Goal: Task Accomplishment & Management: Manage account settings

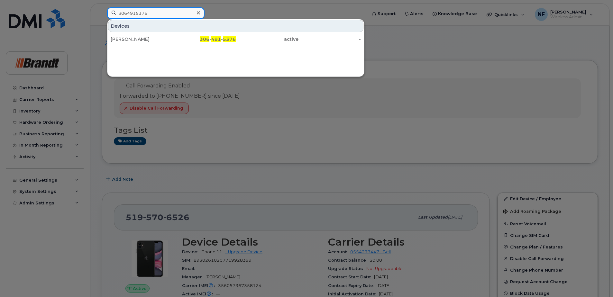
drag, startPoint x: 121, startPoint y: 18, endPoint x: 88, endPoint y: 18, distance: 32.5
click at [102, 18] on div "3064915376 Devices Jaycee Seib 306 - 491 - 5376 active -" at bounding box center [234, 14] width 265 height 14
drag, startPoint x: 139, startPoint y: 12, endPoint x: 93, endPoint y: 17, distance: 46.9
click at [102, 17] on div "[PERSON_NAME] Contacts stpierje [PERSON_NAME] St-[PERSON_NAME] .[PERSON_NAME][E…" at bounding box center [234, 14] width 265 height 14
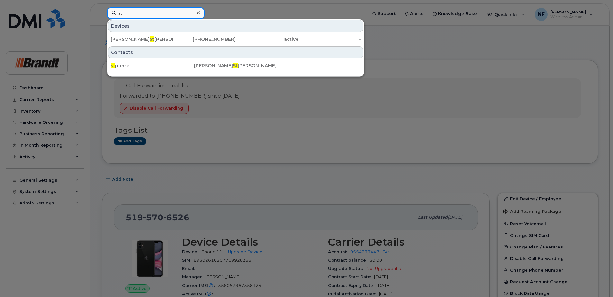
type input "s"
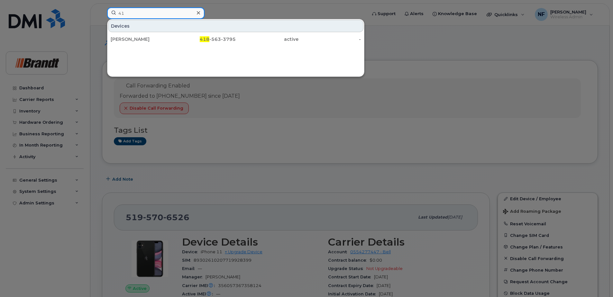
type input "4"
drag, startPoint x: 113, startPoint y: 13, endPoint x: 82, endPoint y: 17, distance: 31.1
click at [102, 17] on div "4185724598 Devices Spare Branch Manager St Augustin 418 - 572 - 4598 suspended -" at bounding box center [234, 14] width 265 height 14
paste input "-572-"
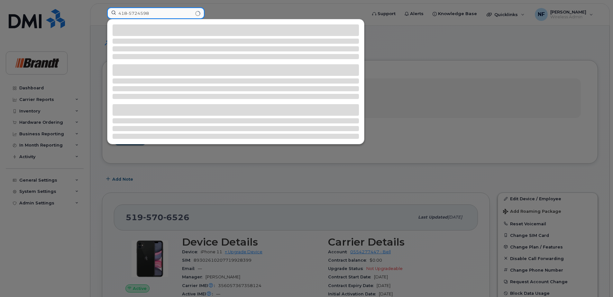
type input "4185724598"
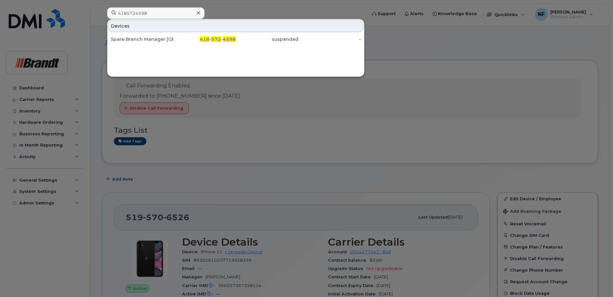
click at [166, 39] on div "Spare Branch Manager [GEOGRAPHIC_DATA][PERSON_NAME]" at bounding box center [142, 39] width 63 height 6
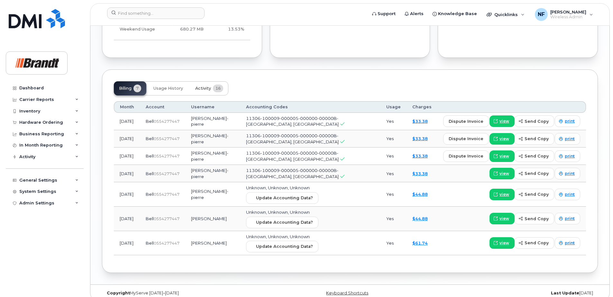
click at [207, 87] on span "Activity" at bounding box center [203, 88] width 16 height 5
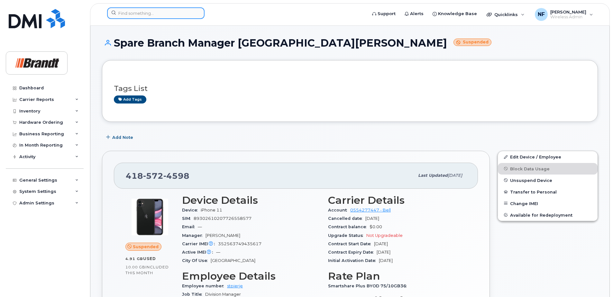
click at [187, 15] on input at bounding box center [155, 13] width 97 height 12
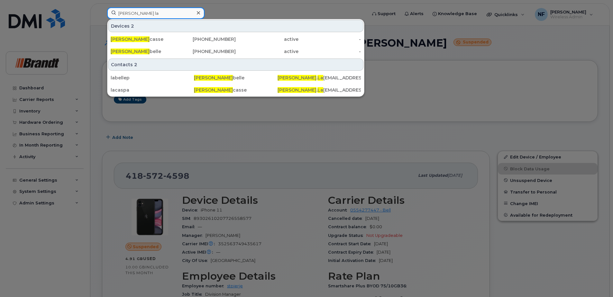
type input "patrick la"
click at [172, 39] on div "Patrick La casse" at bounding box center [142, 39] width 63 height 6
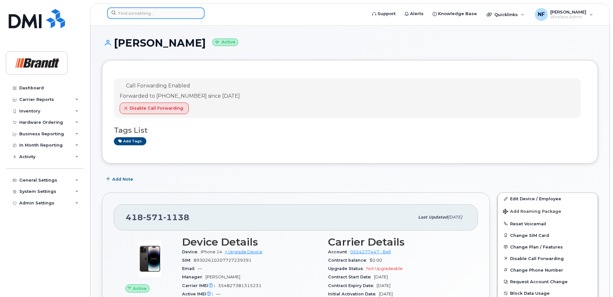
click at [187, 12] on input at bounding box center [155, 13] width 97 height 12
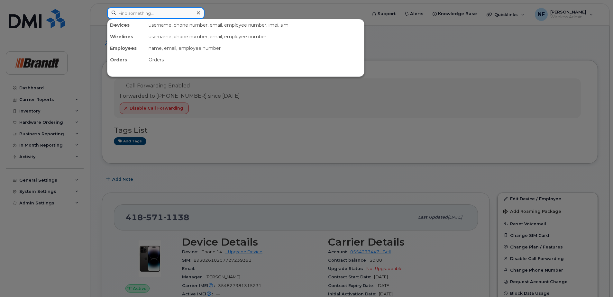
click at [171, 16] on input at bounding box center [155, 13] width 97 height 12
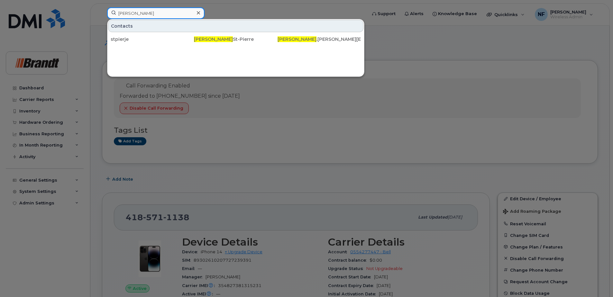
drag, startPoint x: 145, startPoint y: 15, endPoint x: 96, endPoint y: 19, distance: 49.7
click at [102, 19] on div "jerome Contacts stpierje Jerome St-Pierre Jerome .StPierre@brandt.ca" at bounding box center [234, 14] width 265 height 14
drag, startPoint x: 164, startPoint y: 11, endPoint x: 156, endPoint y: 13, distance: 8.2
click at [164, 11] on input "jerome" at bounding box center [155, 13] width 97 height 12
drag, startPoint x: 125, startPoint y: 17, endPoint x: 75, endPoint y: 19, distance: 50.5
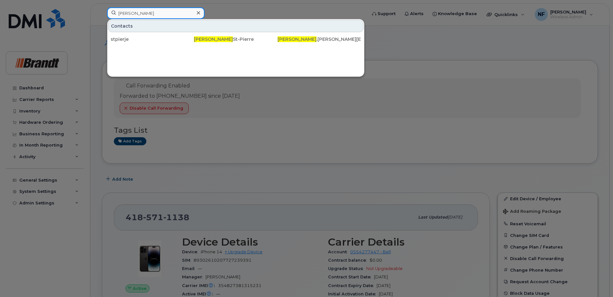
click at [102, 19] on div "jerome Contacts stpierje Jerome St-Pierre Jerome .StPierre@brandt.ca" at bounding box center [234, 14] width 265 height 14
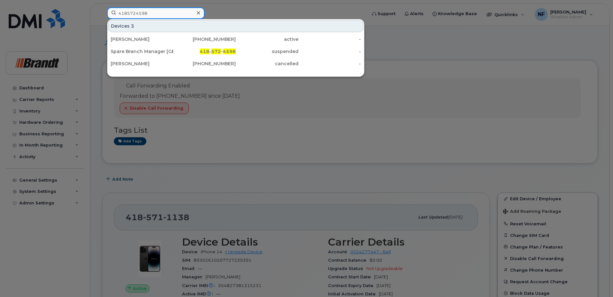
type input "4185724598"
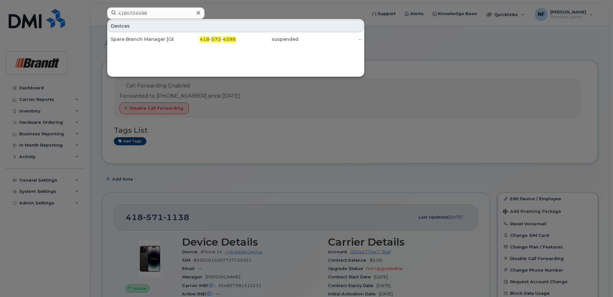
click at [144, 40] on div "Spare Branch Manager St Augustin" at bounding box center [142, 39] width 63 height 6
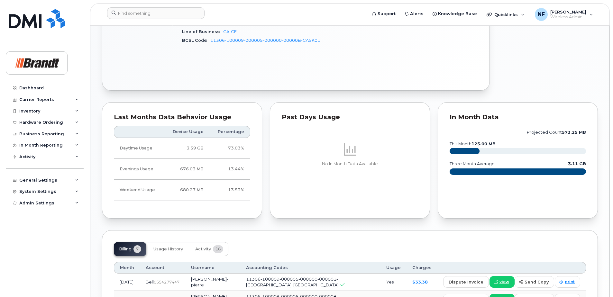
scroll to position [418, 0]
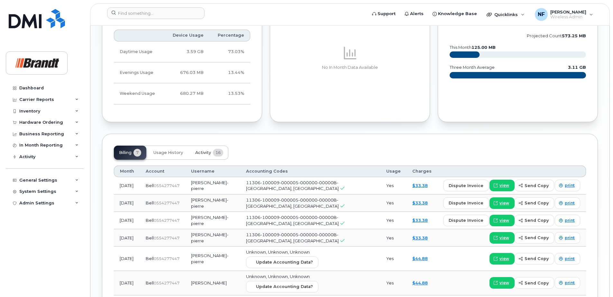
click at [218, 152] on span "16" at bounding box center [218, 153] width 10 height 8
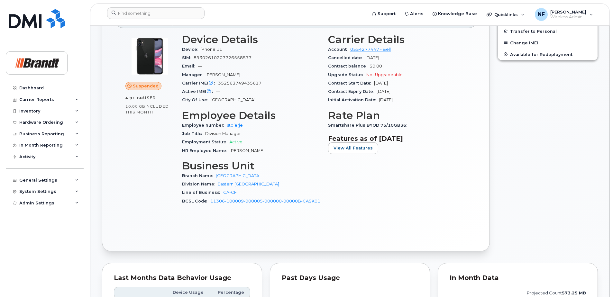
scroll to position [0, 0]
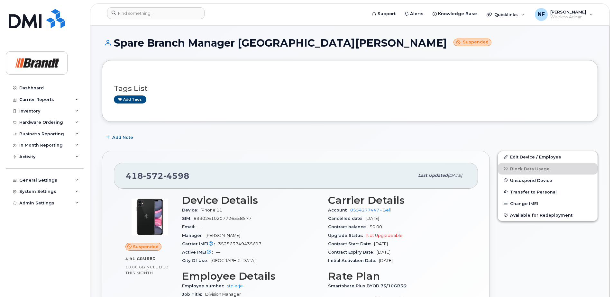
click at [531, 182] on span "Unsuspend Device" at bounding box center [531, 180] width 42 height 5
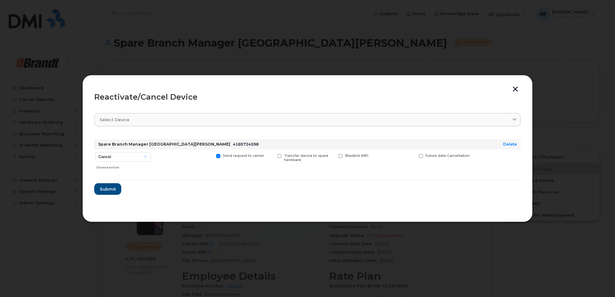
click at [514, 87] on button "button" at bounding box center [515, 89] width 10 height 7
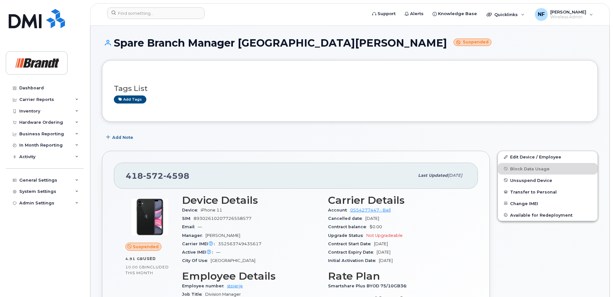
click at [523, 181] on span "Unsuspend Device" at bounding box center [531, 180] width 42 height 5
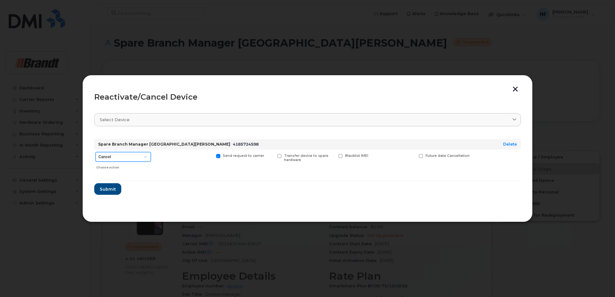
click at [136, 157] on select "Cancel Suspend - Extend Suspension Reactivate" at bounding box center [122, 157] width 55 height 10
click at [130, 188] on form "Spare Branch Manager St Augustin 4185724598 Delete Cancel Suspend - Extend Susp…" at bounding box center [307, 164] width 426 height 61
drag, startPoint x: 132, startPoint y: 158, endPoint x: 130, endPoint y: 163, distance: 4.6
click at [132, 158] on select "Cancel Suspend - Extend Suspension Reactivate" at bounding box center [122, 157] width 55 height 10
select select "[object Object]"
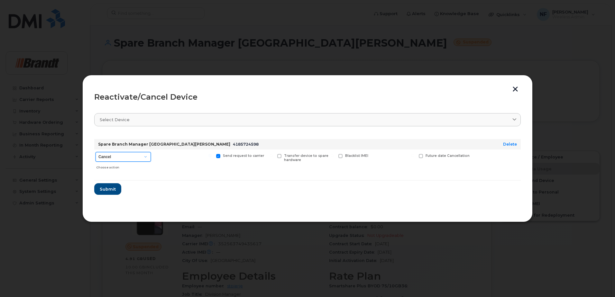
click at [95, 152] on select "Cancel Suspend - Extend Suspension Reactivate" at bounding box center [122, 157] width 55 height 10
drag, startPoint x: 114, startPoint y: 188, endPoint x: 132, endPoint y: 187, distance: 18.7
click at [114, 188] on span "Submit" at bounding box center [107, 189] width 16 height 6
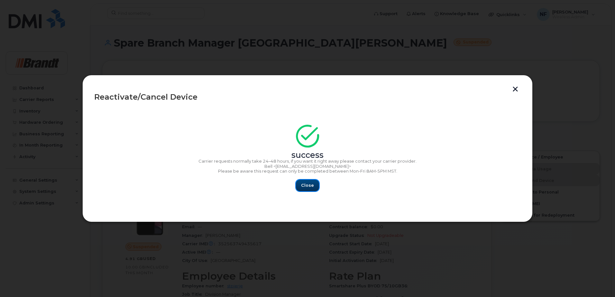
click at [311, 183] on span "Close" at bounding box center [307, 185] width 13 height 6
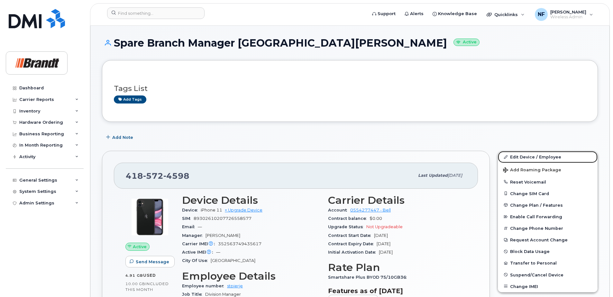
drag, startPoint x: 524, startPoint y: 157, endPoint x: 322, endPoint y: 144, distance: 201.9
click at [524, 157] on link "Edit Device / Employee" at bounding box center [548, 157] width 100 height 12
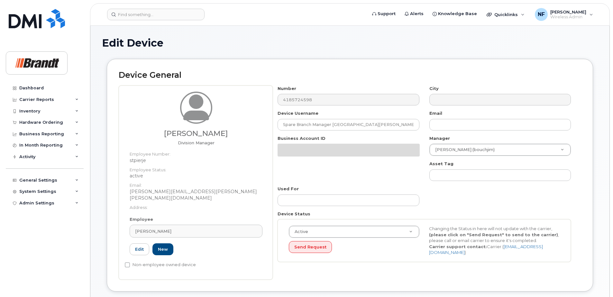
select select "34499236"
select select "34499245"
select select "35155013"
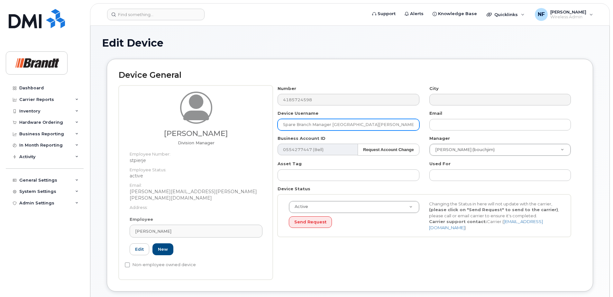
drag, startPoint x: 369, startPoint y: 121, endPoint x: 260, endPoint y: 134, distance: 109.8
click at [260, 134] on div "Jerome St-Pierre Division Manager Employee Number: stpierje Employee Status: ac…" at bounding box center [350, 182] width 462 height 194
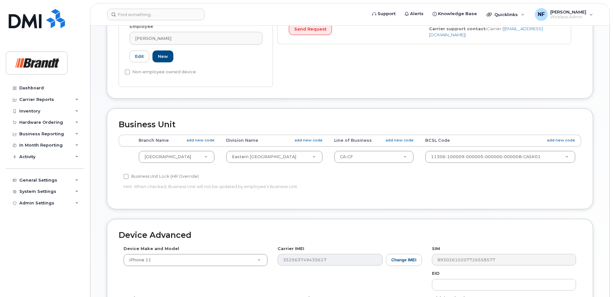
scroll to position [300, 0]
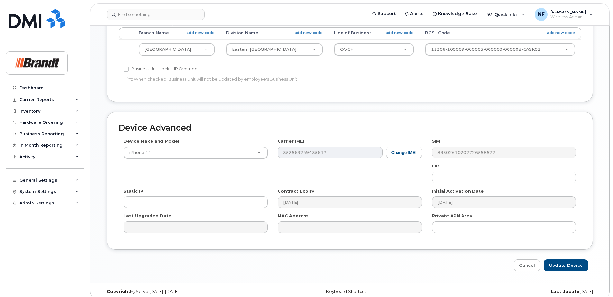
type input "Jerome St Pierre"
click at [555, 259] on input "Update Device" at bounding box center [565, 265] width 45 height 12
type input "Saving..."
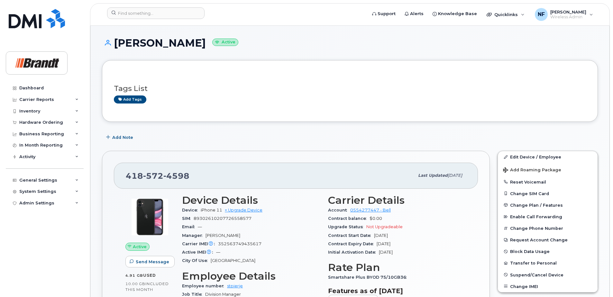
drag, startPoint x: 161, startPoint y: 121, endPoint x: 171, endPoint y: 121, distance: 10.0
click at [171, 121] on div "Tags List Add tags" at bounding box center [350, 91] width 496 height 62
drag, startPoint x: 219, startPoint y: 42, endPoint x: 233, endPoint y: 43, distance: 13.6
click at [233, 43] on small "Active" at bounding box center [225, 42] width 26 height 7
click at [237, 52] on div "Jerome St Pierre Active" at bounding box center [350, 48] width 496 height 23
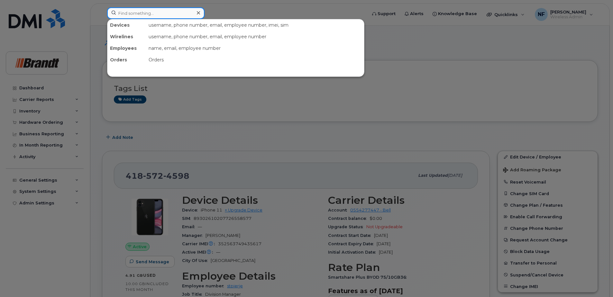
click at [147, 12] on input at bounding box center [155, 13] width 97 height 12
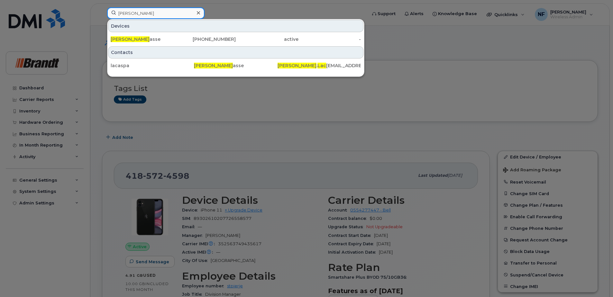
type input "patrick lac"
drag, startPoint x: 198, startPoint y: 12, endPoint x: 192, endPoint y: 14, distance: 6.7
click at [198, 12] on icon at bounding box center [198, 12] width 3 height 5
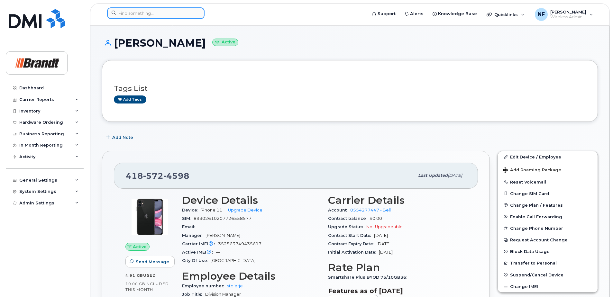
click at [182, 15] on input at bounding box center [155, 13] width 97 height 12
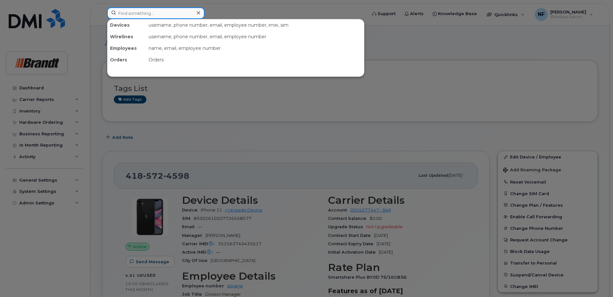
click at [169, 15] on input at bounding box center [155, 13] width 97 height 12
type input "p"
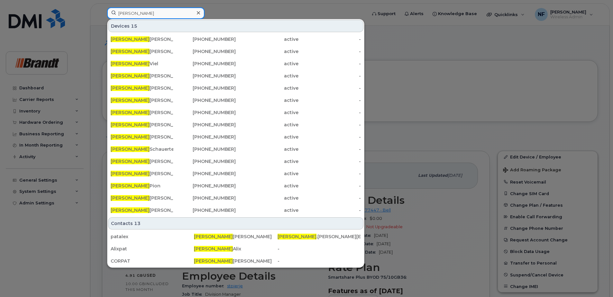
type input "patrick"
click at [167, 51] on div "Patrick Lacasse" at bounding box center [142, 51] width 63 height 6
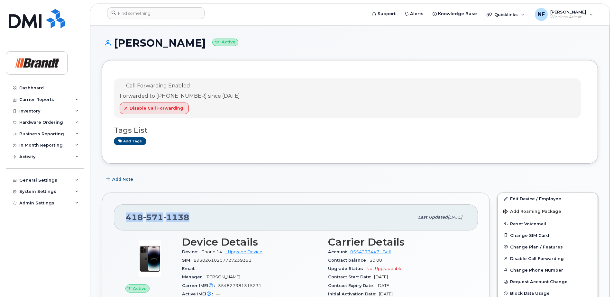
drag, startPoint x: 171, startPoint y: 220, endPoint x: 122, endPoint y: 215, distance: 48.8
click at [122, 215] on div "[PHONE_NUMBER] Last updated [DATE]" at bounding box center [296, 217] width 364 height 26
click at [196, 96] on div "Forwarded to [PHONE_NUMBER] since [DATE]" at bounding box center [180, 96] width 120 height 7
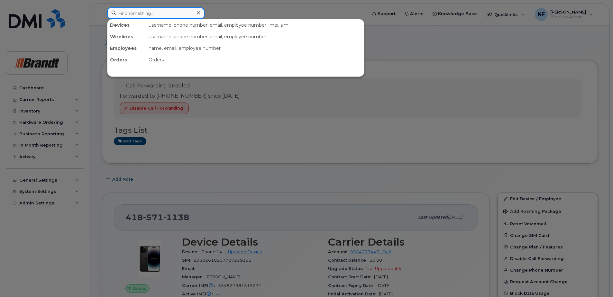
click at [154, 12] on input at bounding box center [155, 13] width 97 height 12
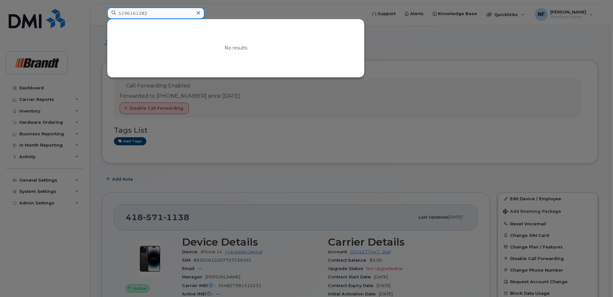
drag, startPoint x: 149, startPoint y: 14, endPoint x: 127, endPoint y: 13, distance: 22.5
click at [127, 13] on input "5196161282" at bounding box center [155, 13] width 97 height 12
type input "5"
type input "[PERSON_NAME]"
